Goal: Use online tool/utility: Use online tool/utility

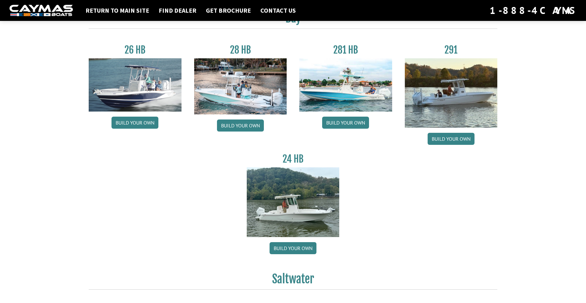
scroll to position [32, 0]
click at [253, 124] on link "Build your own" at bounding box center [240, 126] width 47 height 12
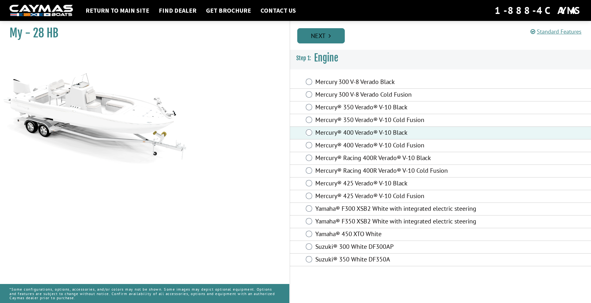
click at [325, 41] on link "Next" at bounding box center [321, 35] width 48 height 15
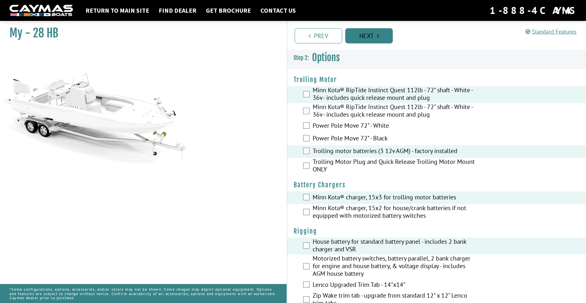
click at [375, 39] on link "Next" at bounding box center [369, 35] width 48 height 15
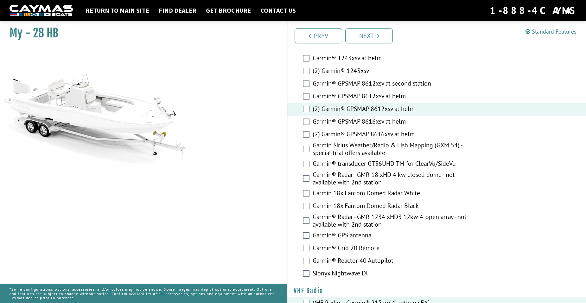
scroll to position [1591, 0]
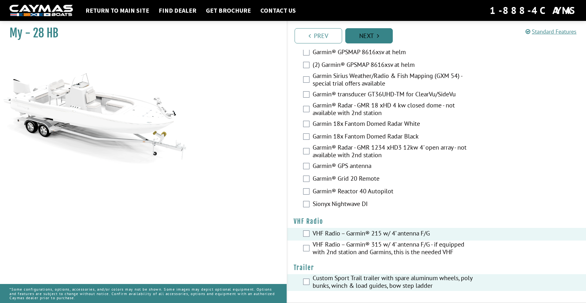
click at [376, 40] on link "Next" at bounding box center [369, 35] width 48 height 15
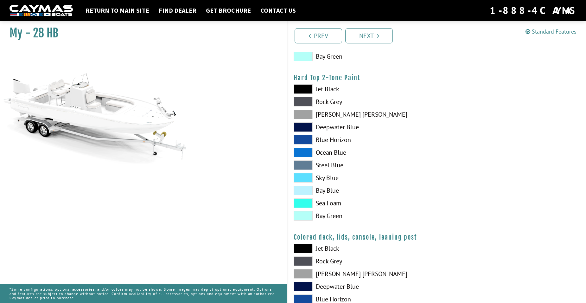
scroll to position [666, 0]
